Goal: Information Seeking & Learning: Learn about a topic

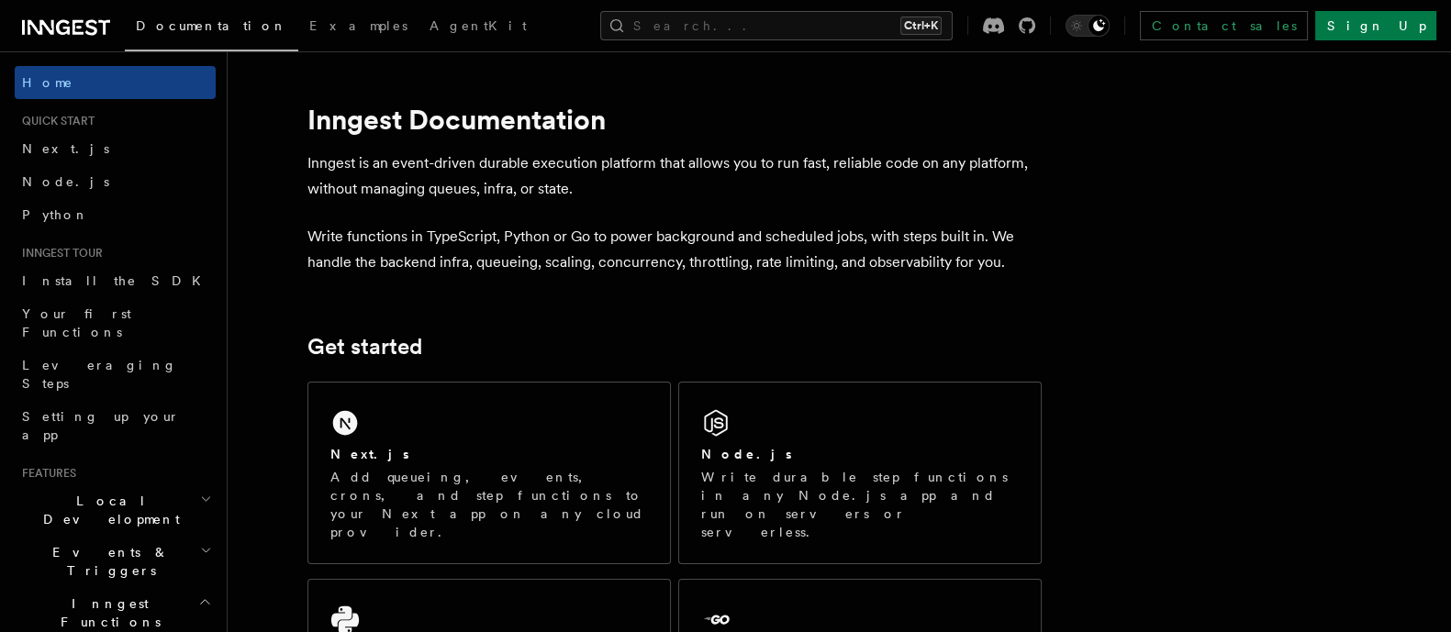
click at [527, 417] on div "Next.js Add queueing, events, crons, and step functions to your Next app on any…" at bounding box center [489, 473] width 362 height 181
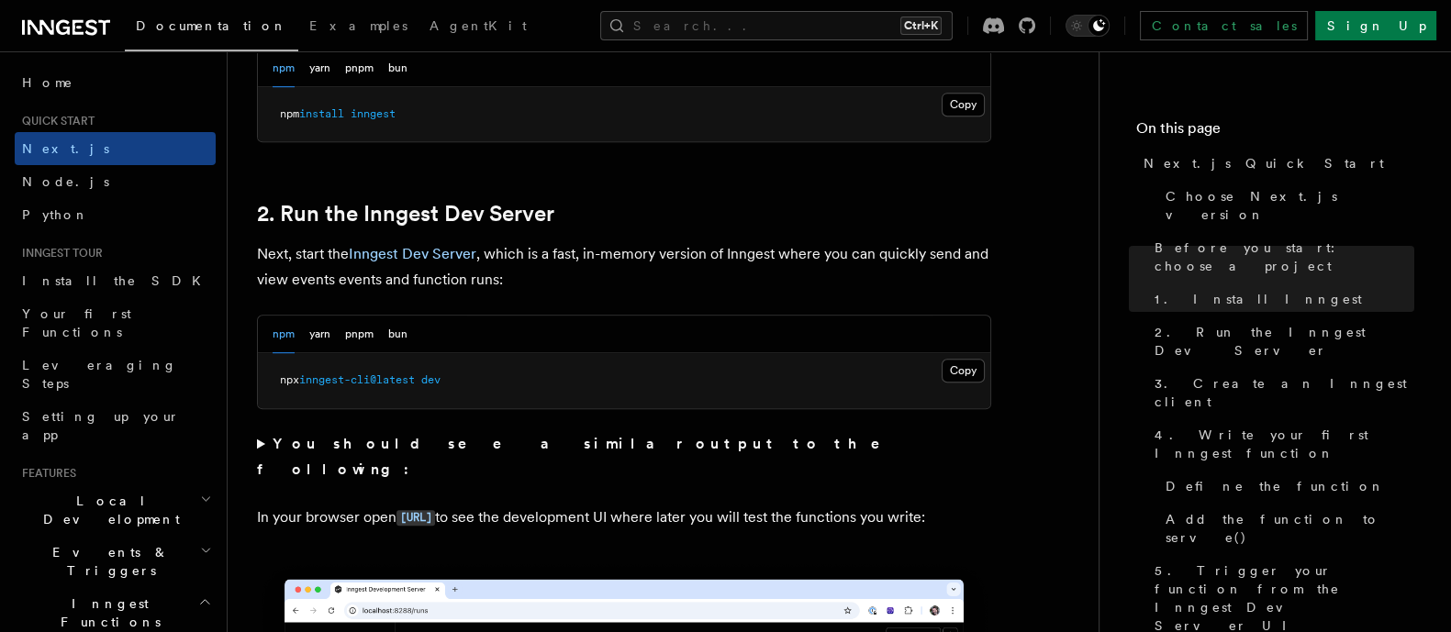
scroll to position [1162, 0]
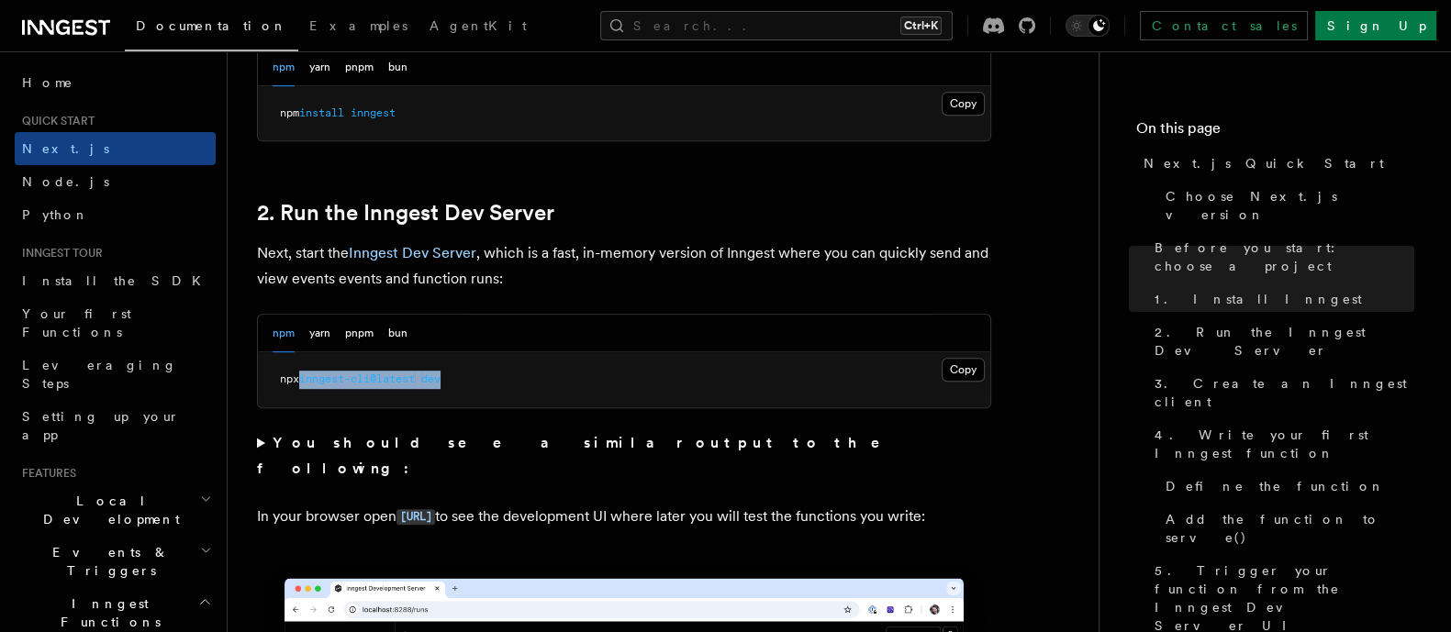
drag, startPoint x: 308, startPoint y: 382, endPoint x: 503, endPoint y: 374, distance: 194.7
click at [503, 374] on pre "npx inngest-cli@latest dev" at bounding box center [624, 379] width 732 height 55
copy span "inngest-cli@latest dev"
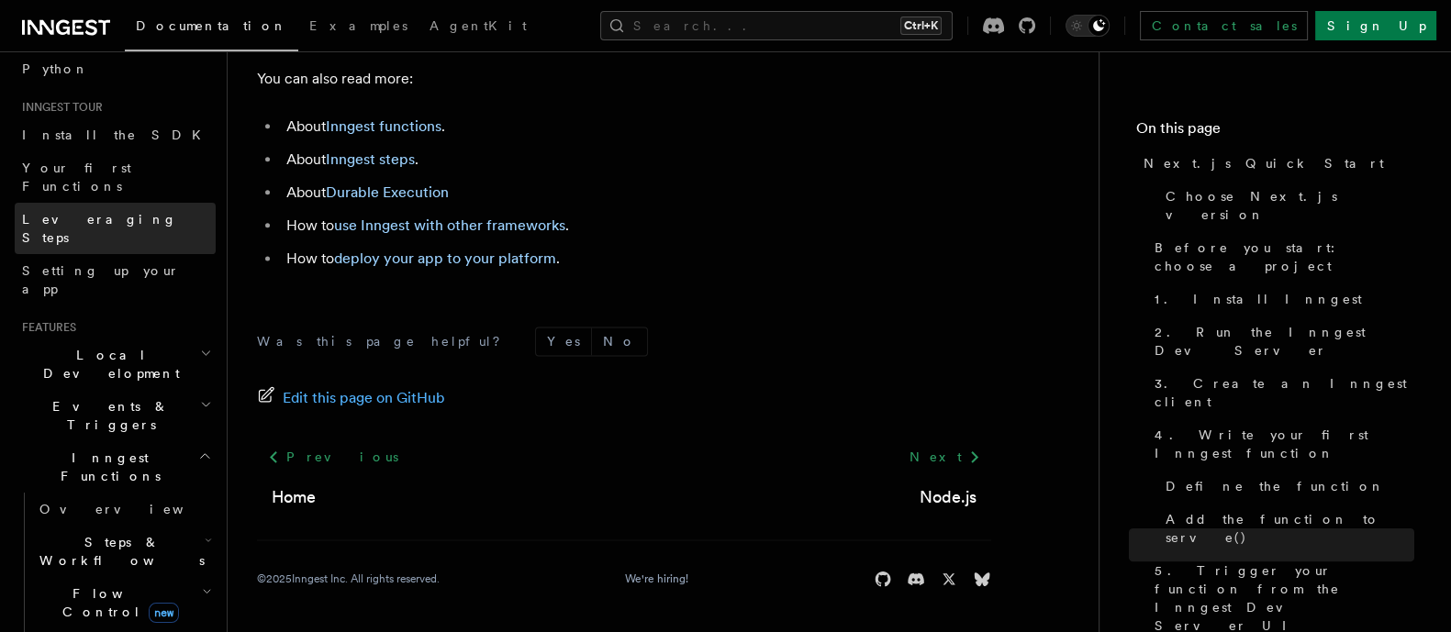
scroll to position [164, 0]
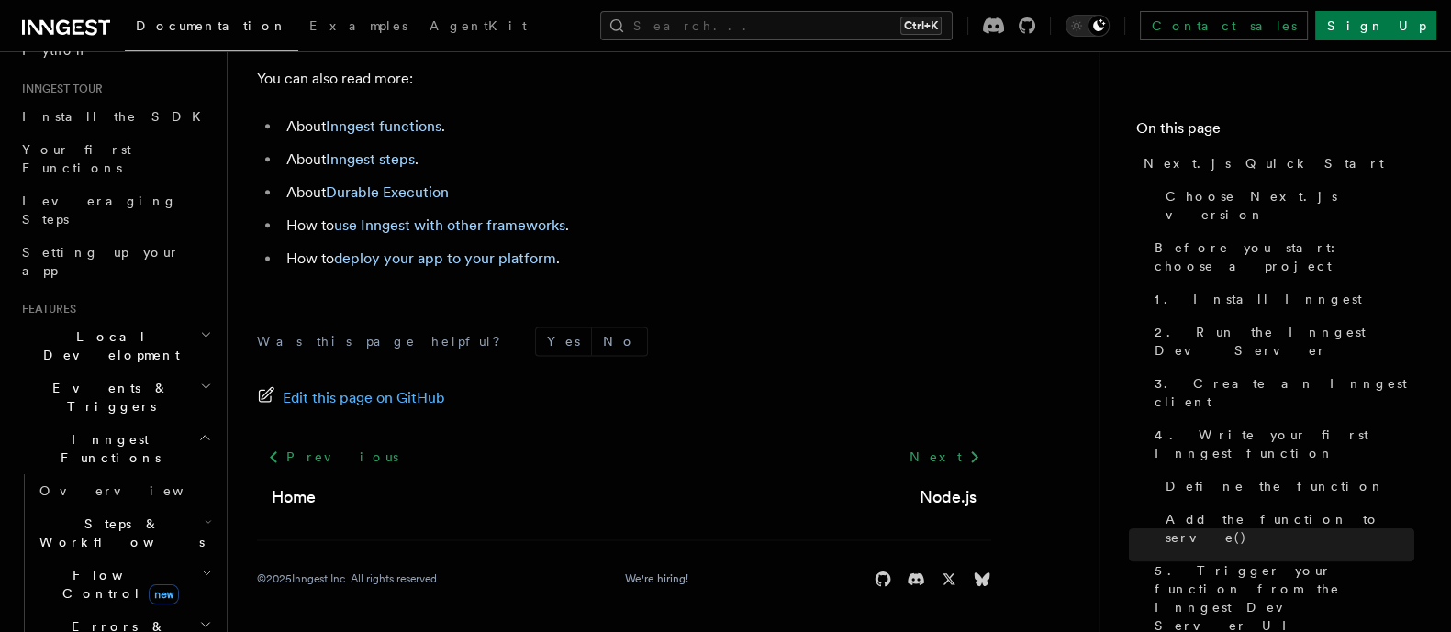
click at [54, 430] on span "Inngest Functions" at bounding box center [107, 448] width 184 height 37
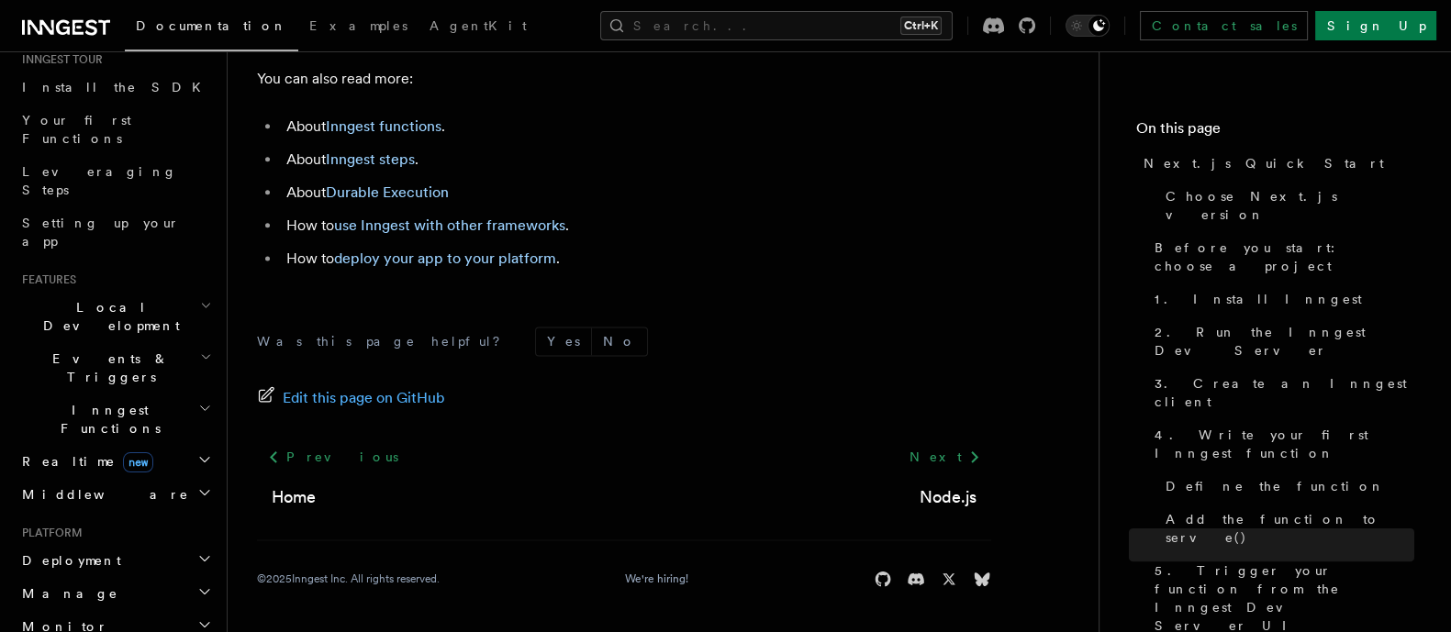
click at [172, 445] on h2 "Realtime new" at bounding box center [115, 461] width 201 height 33
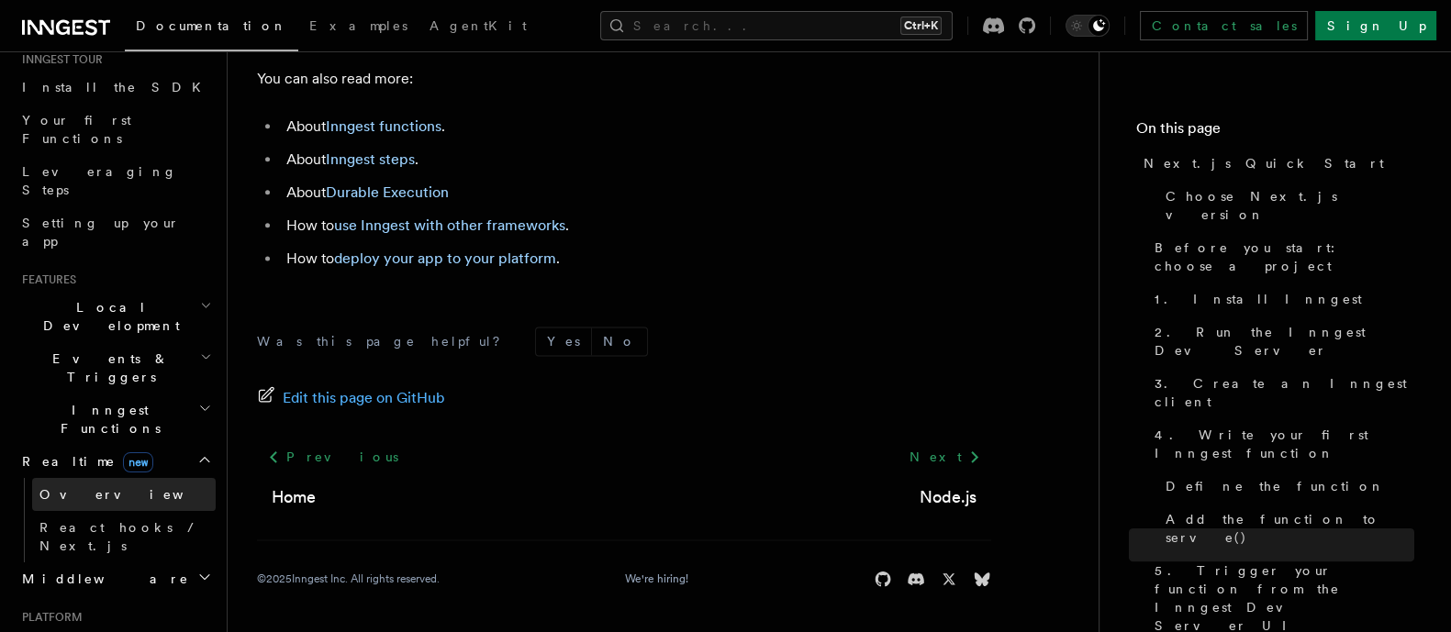
click at [162, 478] on link "Overview" at bounding box center [124, 494] width 184 height 33
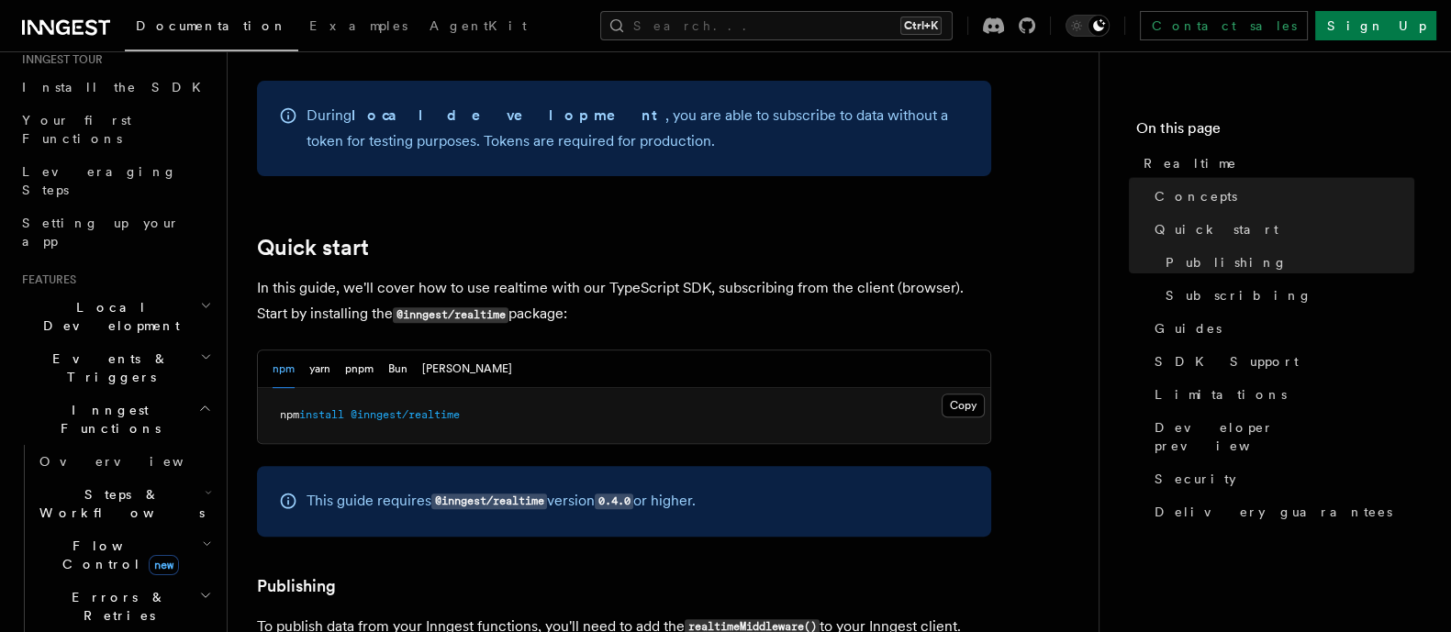
scroll to position [901, 0]
drag, startPoint x: 307, startPoint y: 394, endPoint x: 505, endPoint y: 405, distance: 197.6
click at [505, 405] on pre "npm install @inngest/realtime" at bounding box center [624, 414] width 732 height 55
click at [493, 399] on div at bounding box center [493, 399] width 0 height 0
click at [344, 407] on span "install" at bounding box center [321, 413] width 45 height 13
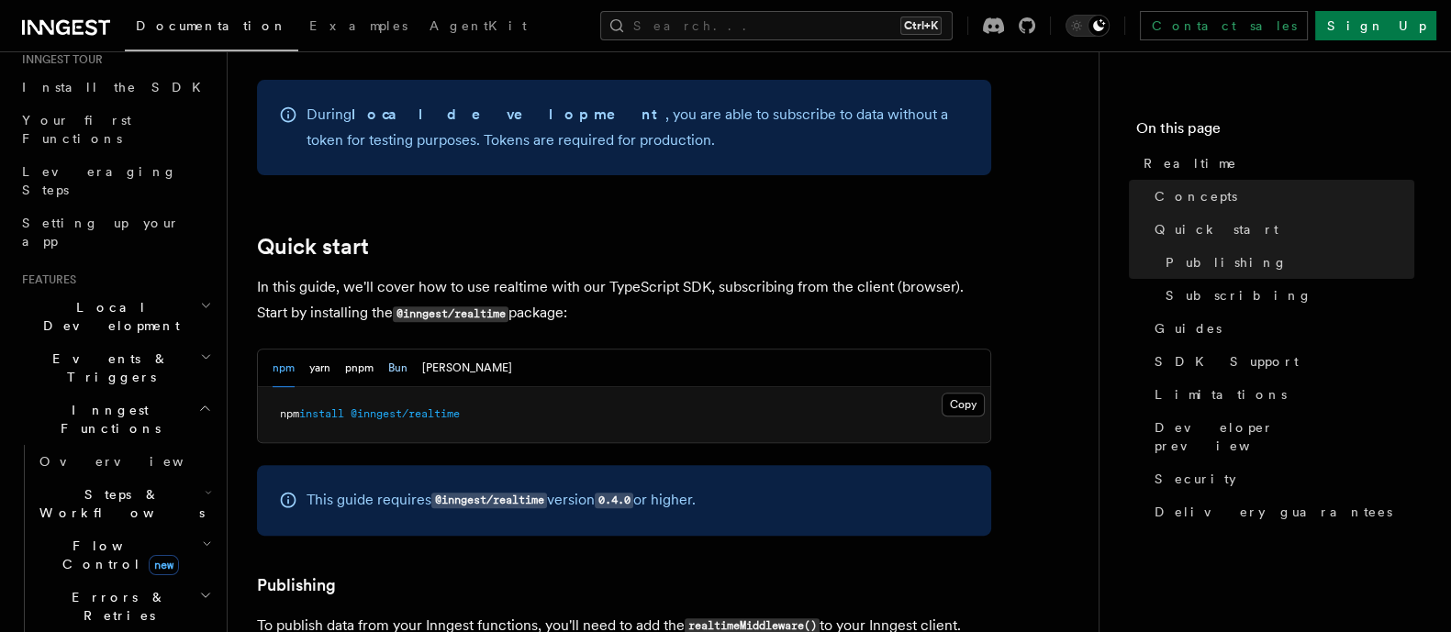
click at [400, 350] on button "Bun" at bounding box center [397, 369] width 19 height 38
click at [967, 393] on button "Copy Copied" at bounding box center [963, 405] width 43 height 24
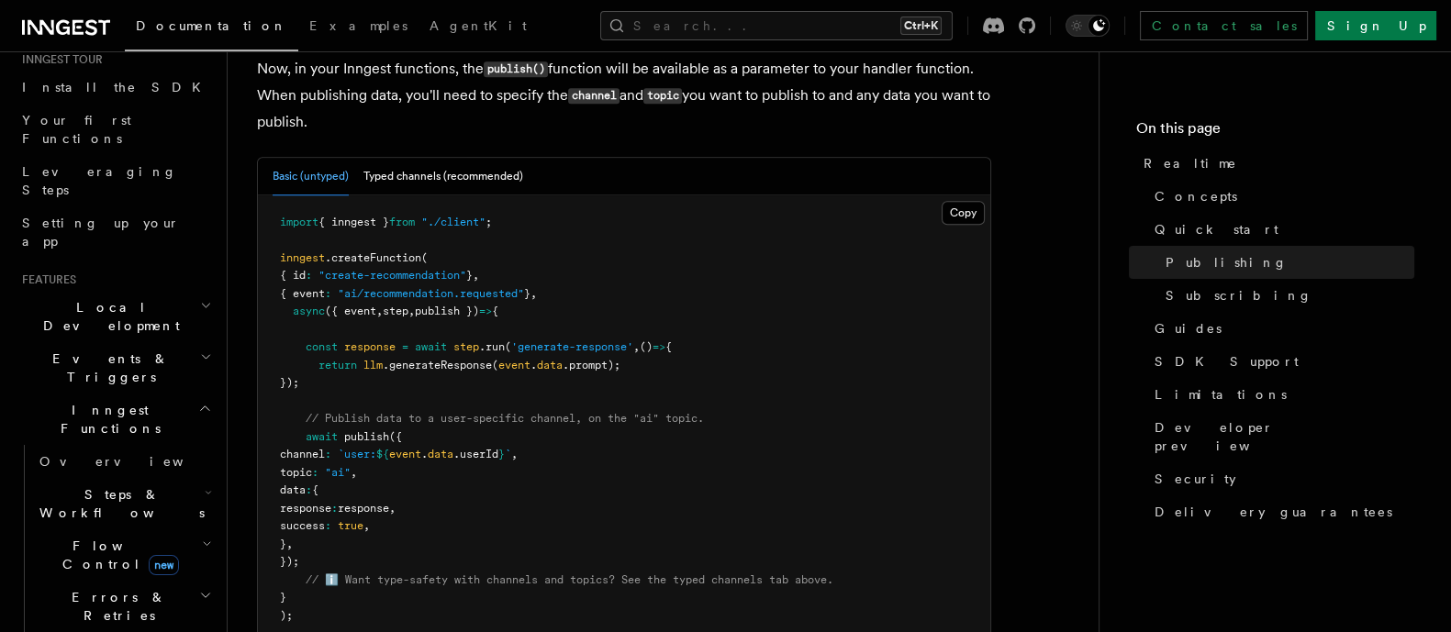
scroll to position [1775, 0]
click at [448, 165] on button "Typed channels (recommended)" at bounding box center [443, 177] width 160 height 38
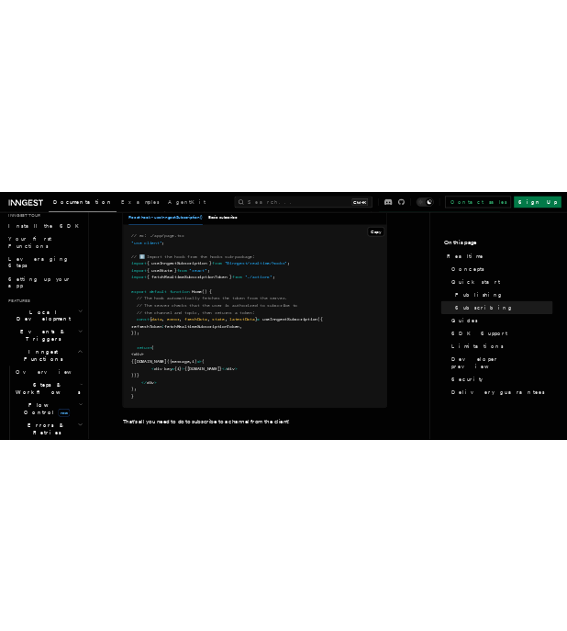
scroll to position [3868, 0]
